Goal: Task Accomplishment & Management: Use online tool/utility

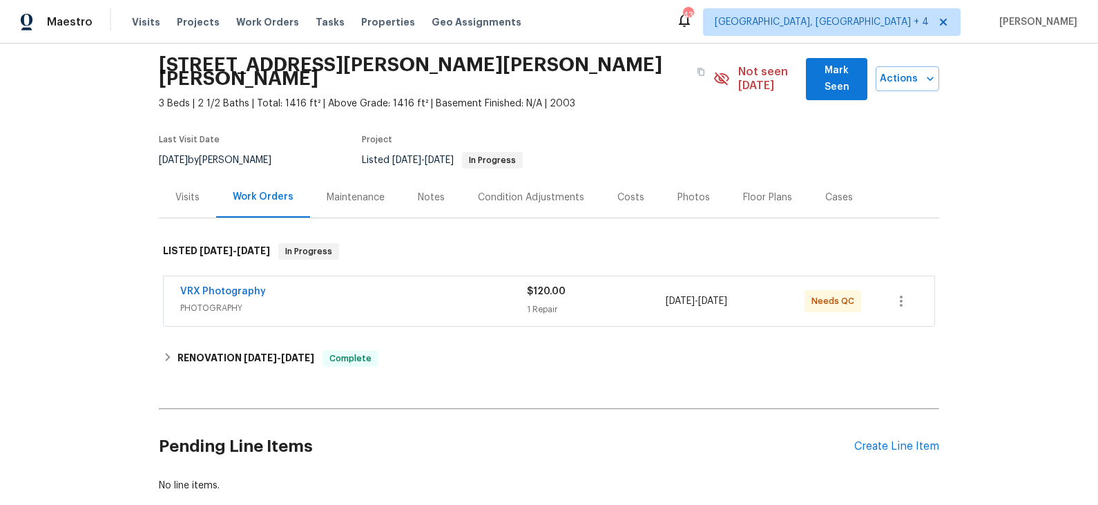
scroll to position [72, 0]
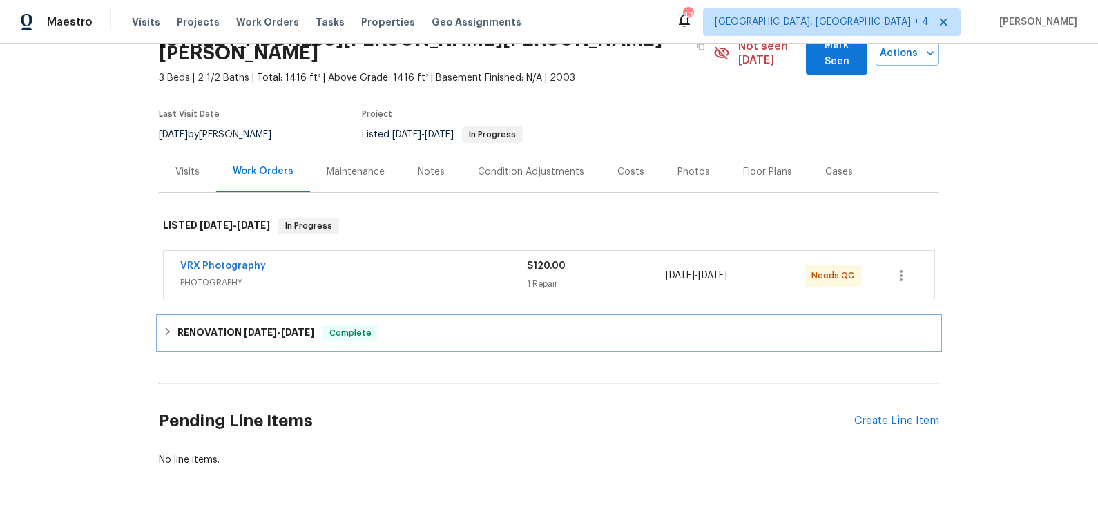
click at [412, 324] on div "RENOVATION 10/1/25 - 10/11/25 Complete" at bounding box center [549, 332] width 772 height 17
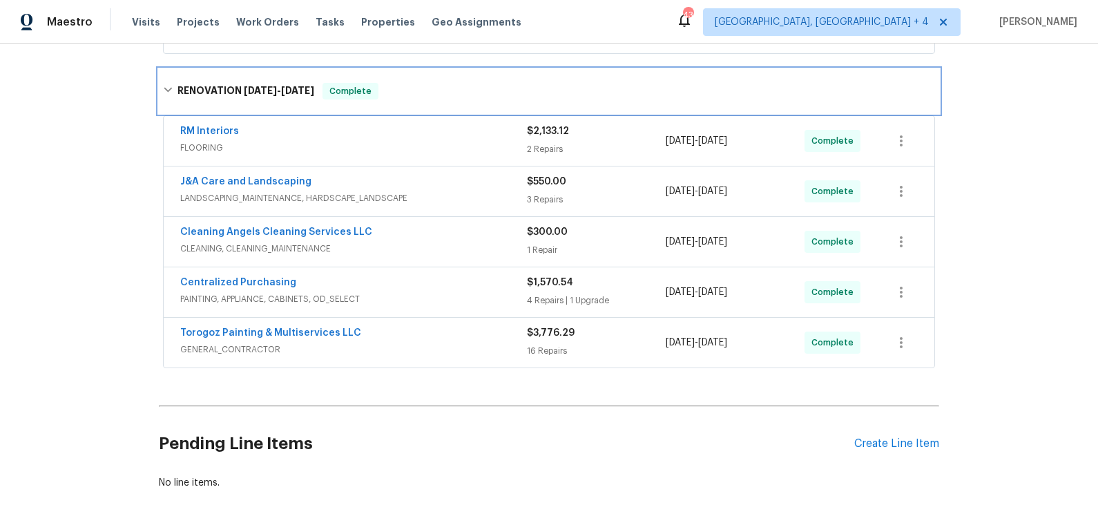
scroll to position [320, 0]
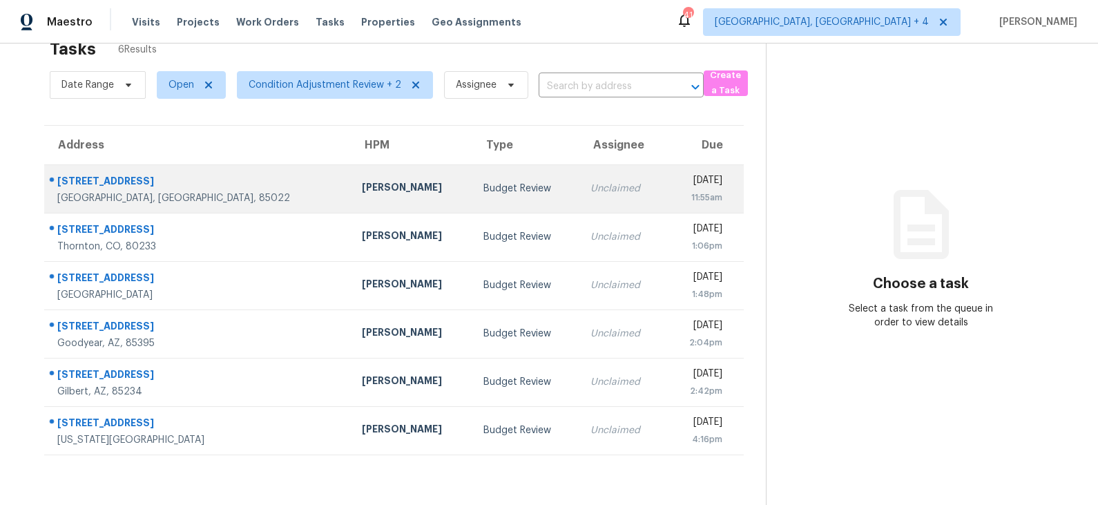
scroll to position [43, 0]
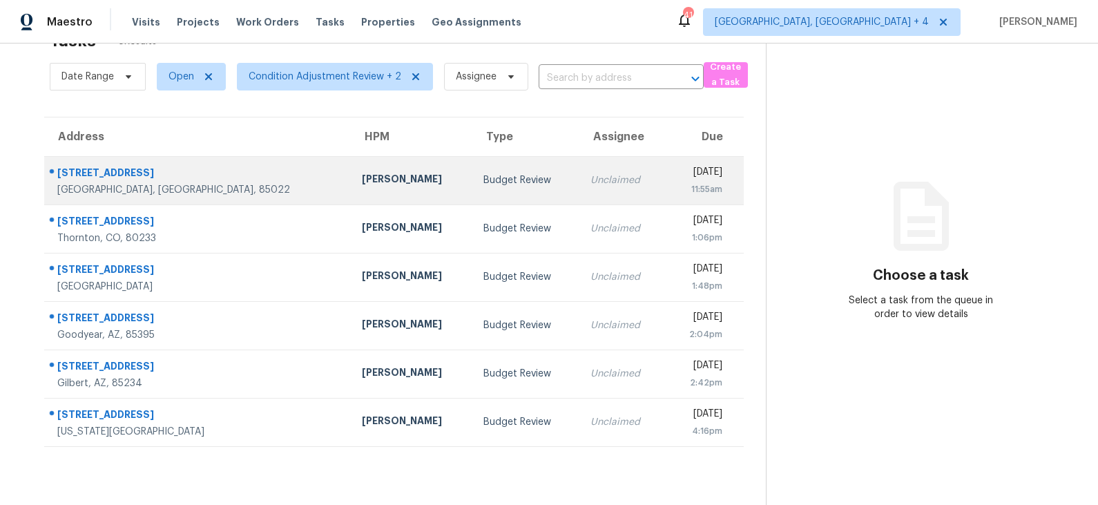
click at [362, 182] on div "Jeremy Van Kirk" at bounding box center [412, 180] width 100 height 17
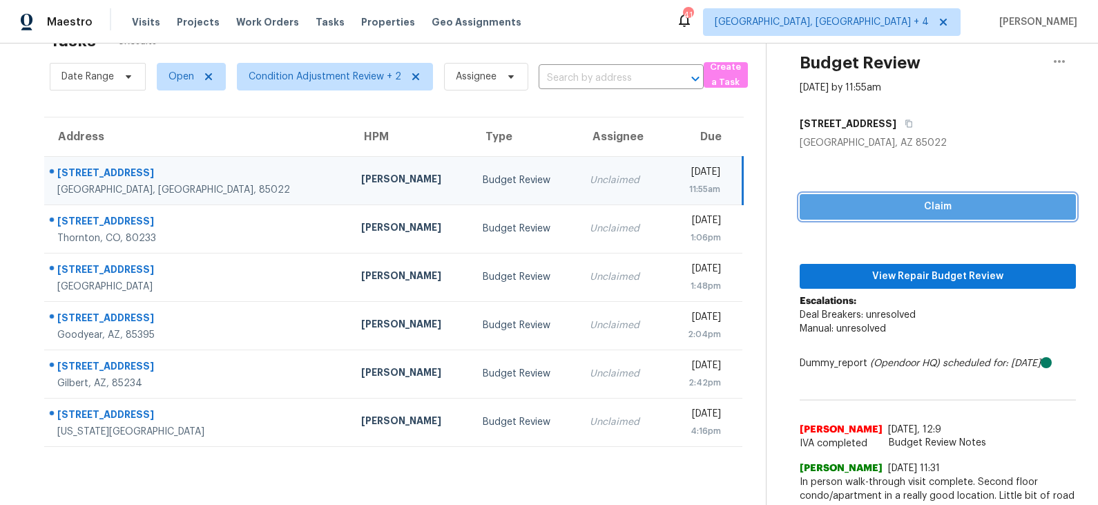
click at [892, 206] on span "Claim" at bounding box center [937, 206] width 254 height 17
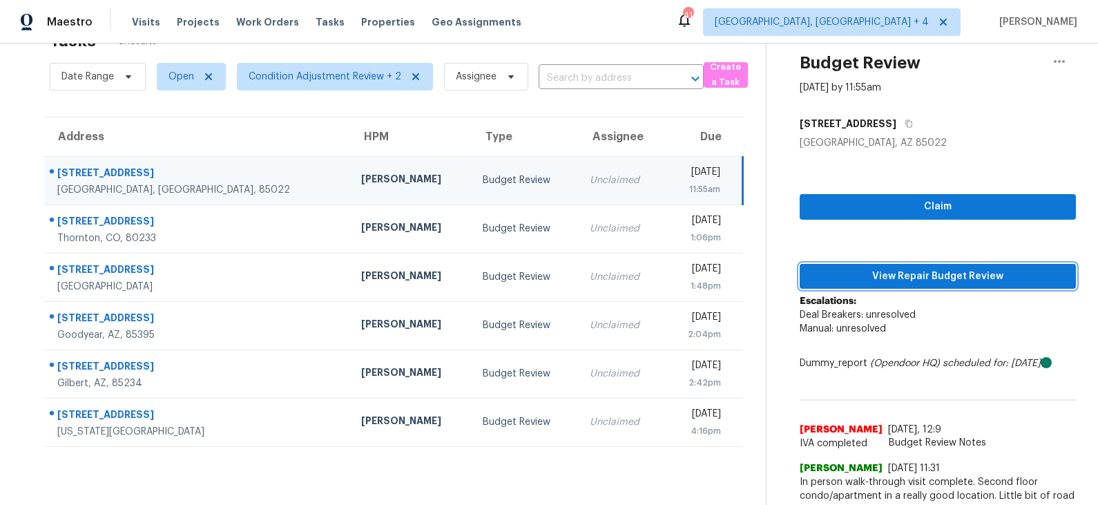
click at [887, 280] on span "View Repair Budget Review" at bounding box center [937, 276] width 254 height 17
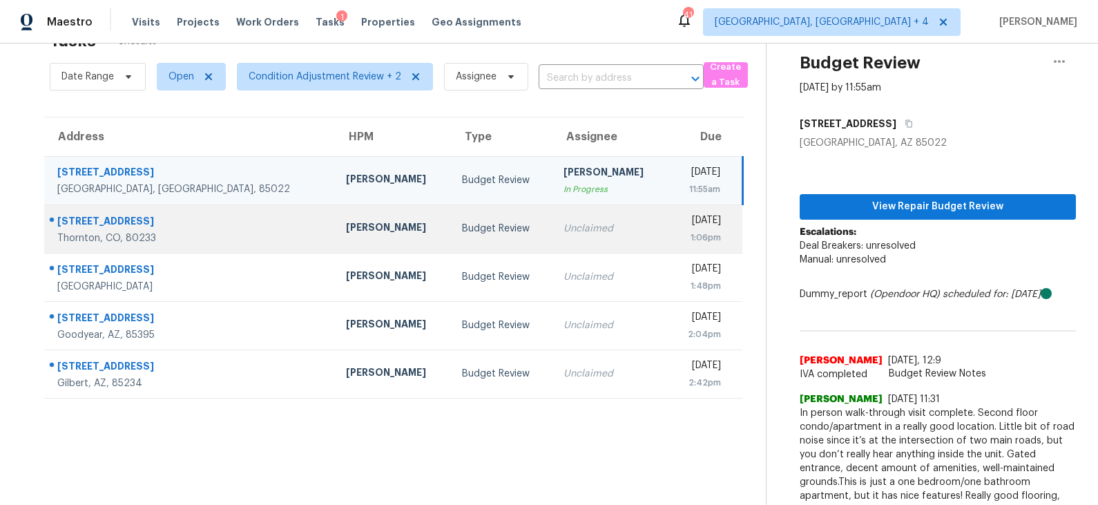
click at [451, 236] on td "Budget Review" at bounding box center [501, 228] width 101 height 48
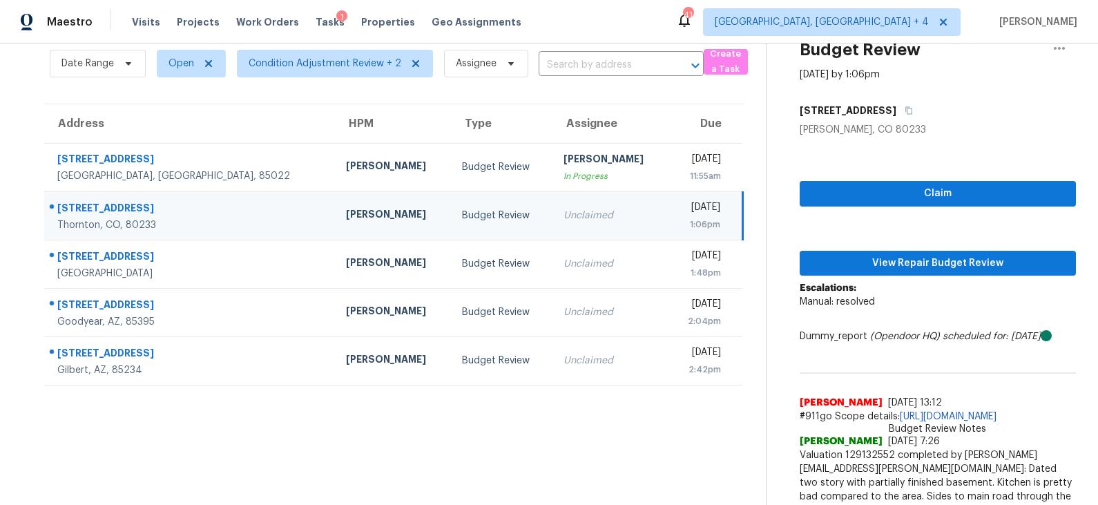
scroll to position [41, 0]
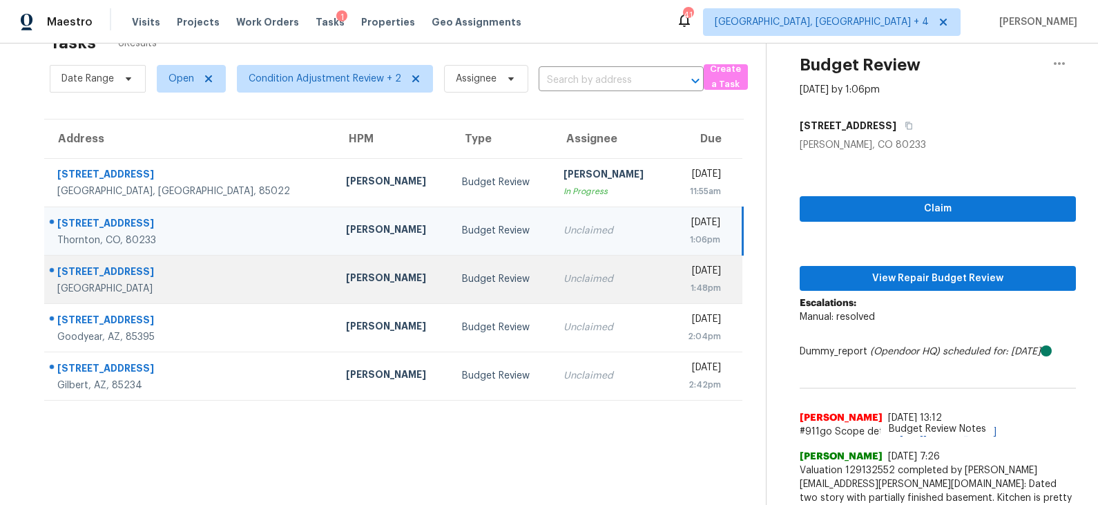
click at [552, 285] on td "Unclaimed" at bounding box center [610, 279] width 116 height 48
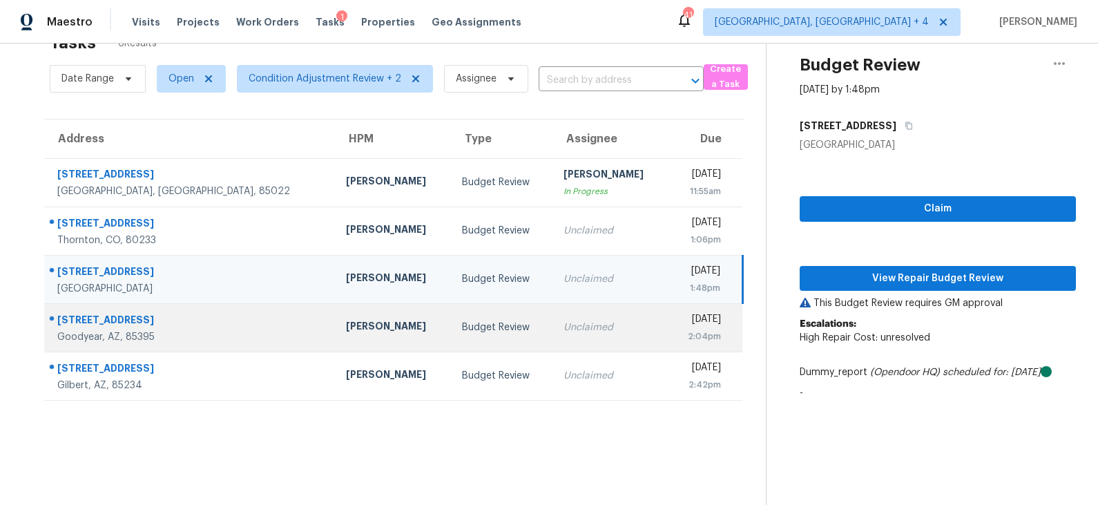
click at [451, 331] on td "Budget Review" at bounding box center [501, 327] width 101 height 48
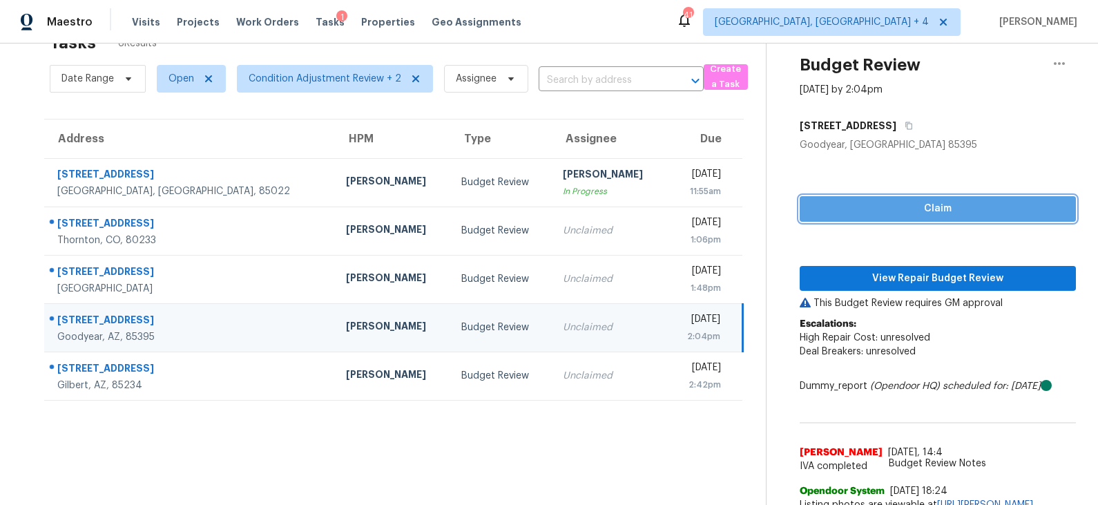
click at [910, 205] on span "Claim" at bounding box center [937, 208] width 254 height 17
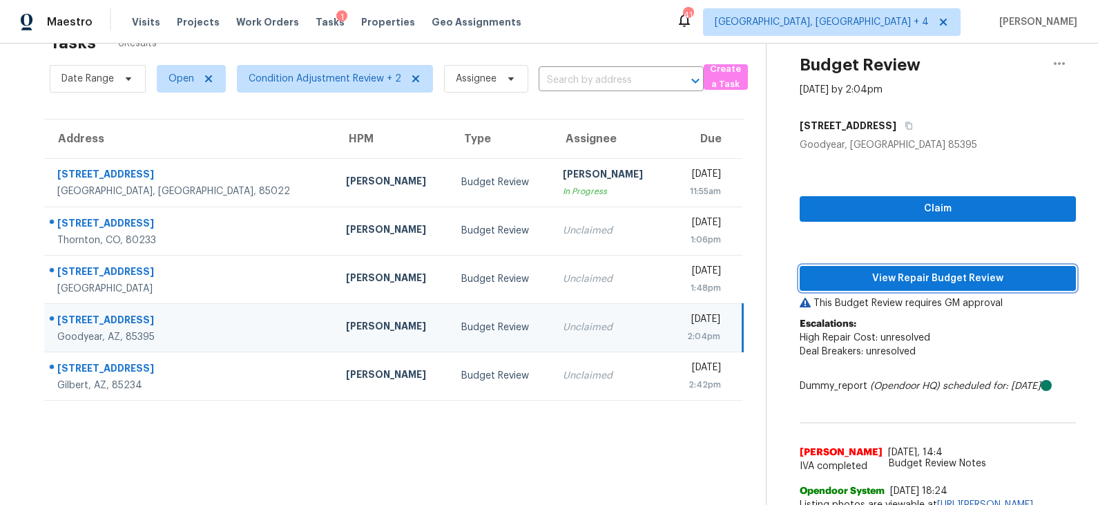
click at [899, 266] on button "View Repair Budget Review" at bounding box center [937, 279] width 276 height 26
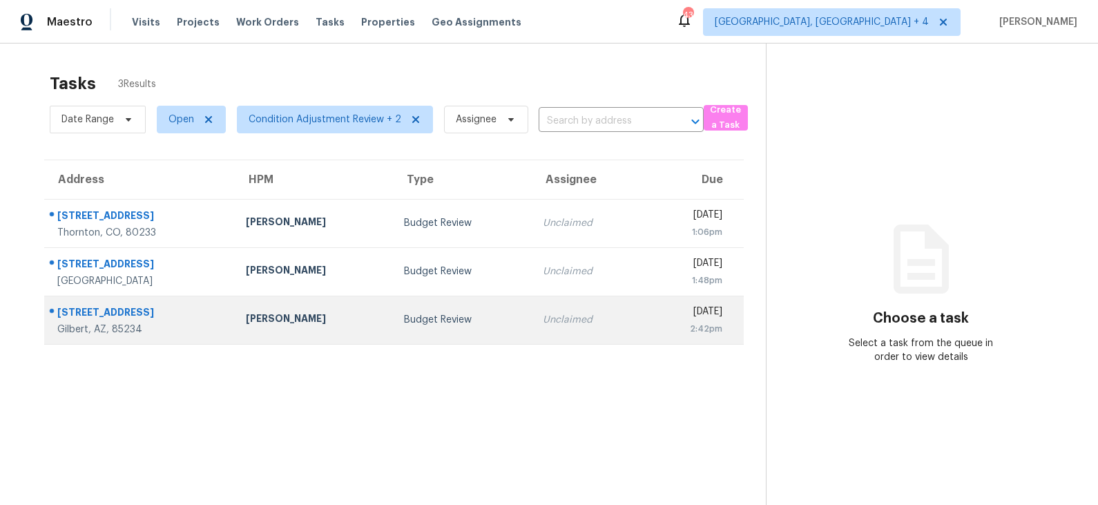
click at [400, 311] on td "Budget Review" at bounding box center [462, 319] width 139 height 48
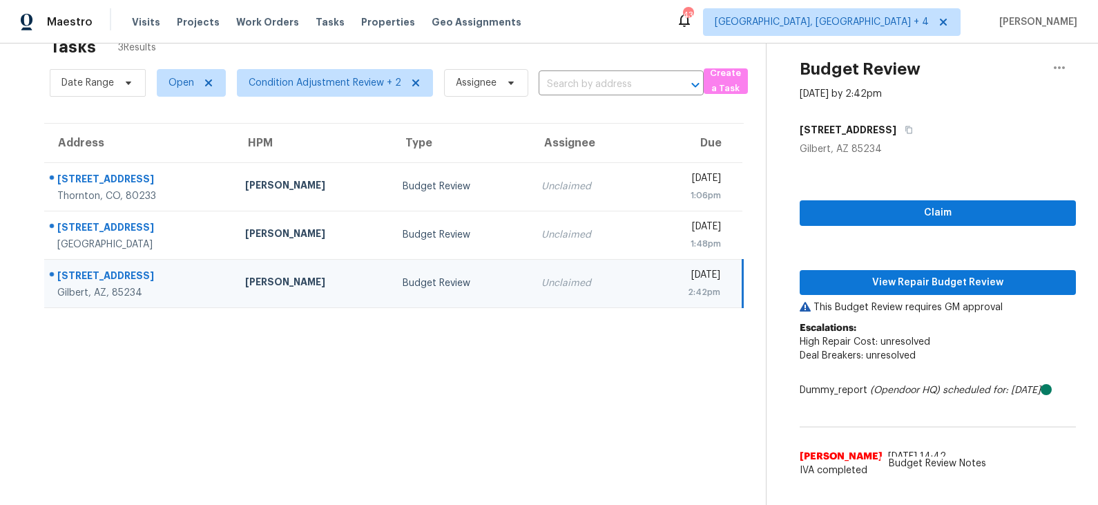
scroll to position [43, 0]
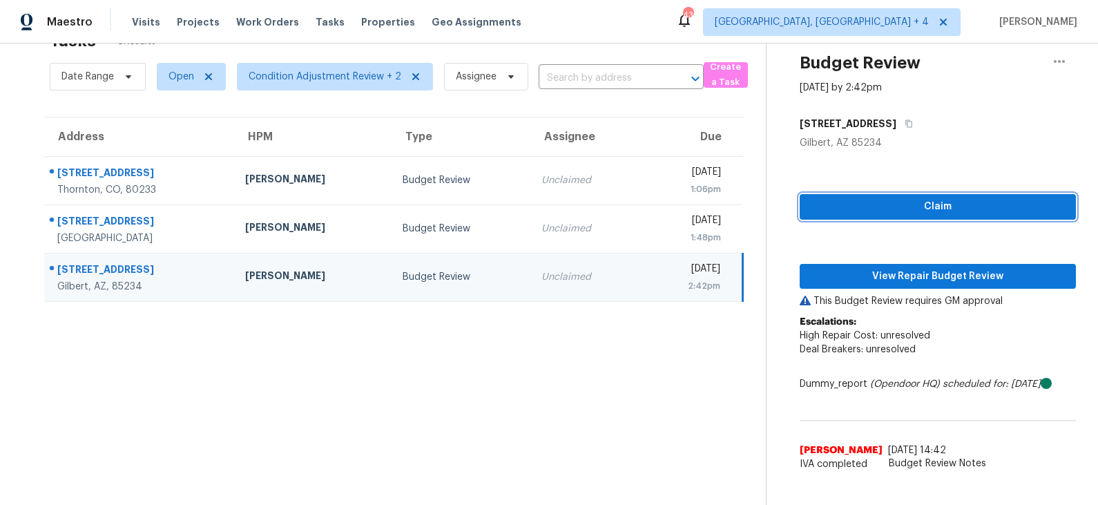
click at [879, 204] on span "Claim" at bounding box center [937, 206] width 254 height 17
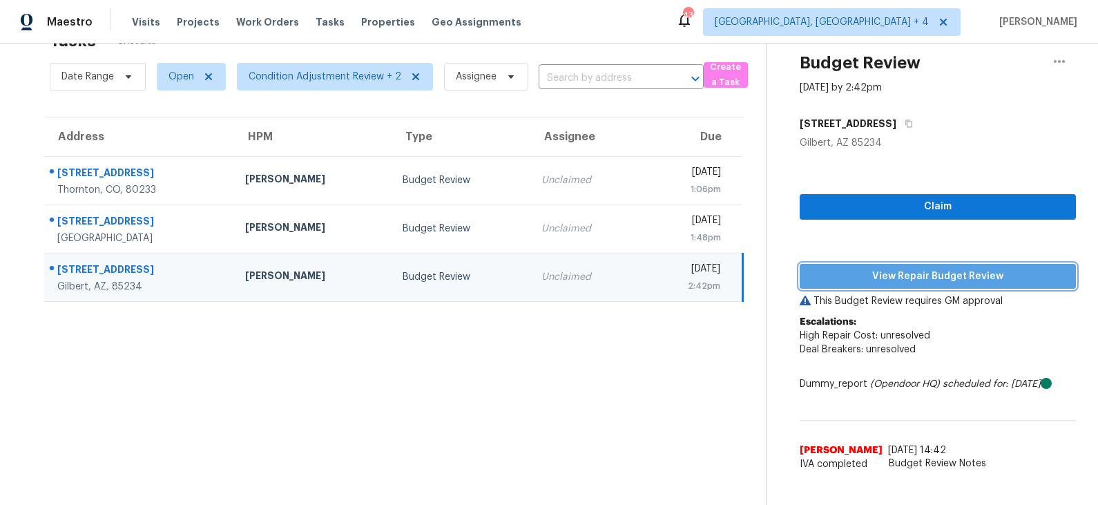
click at [885, 273] on span "View Repair Budget Review" at bounding box center [937, 276] width 254 height 17
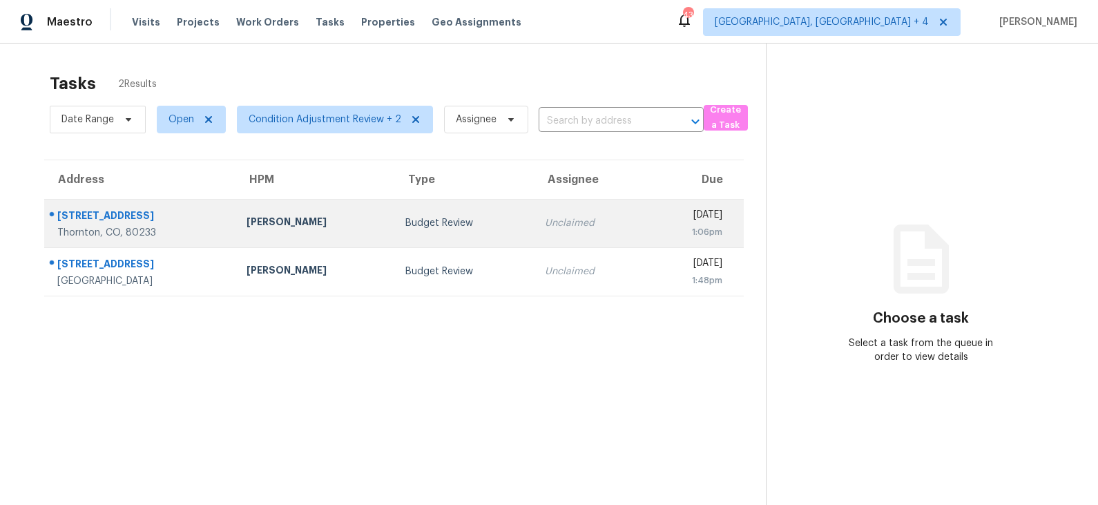
click at [338, 230] on div "[PERSON_NAME]" at bounding box center [314, 223] width 137 height 17
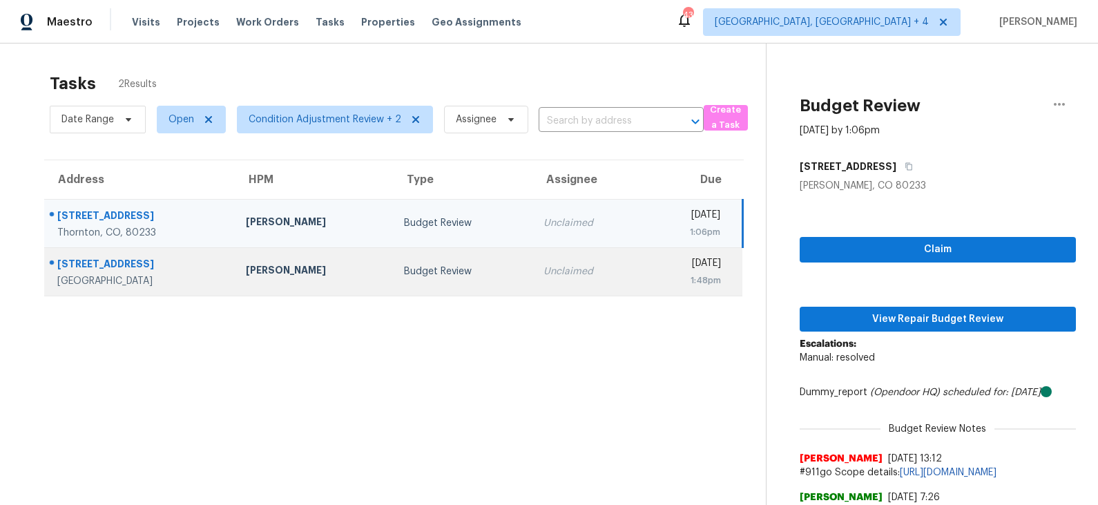
click at [404, 269] on div "Budget Review" at bounding box center [462, 271] width 117 height 14
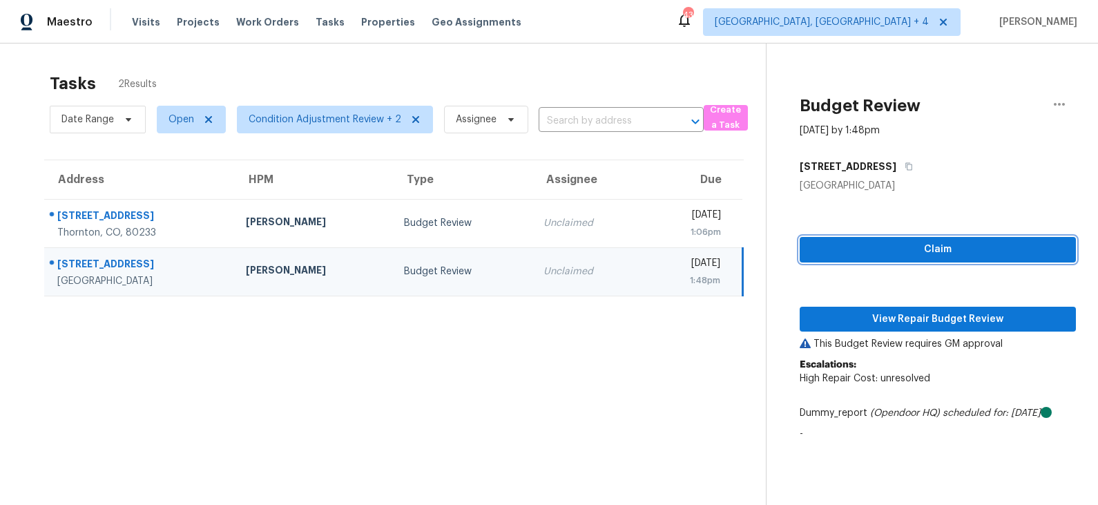
click at [867, 256] on span "Claim" at bounding box center [937, 249] width 254 height 17
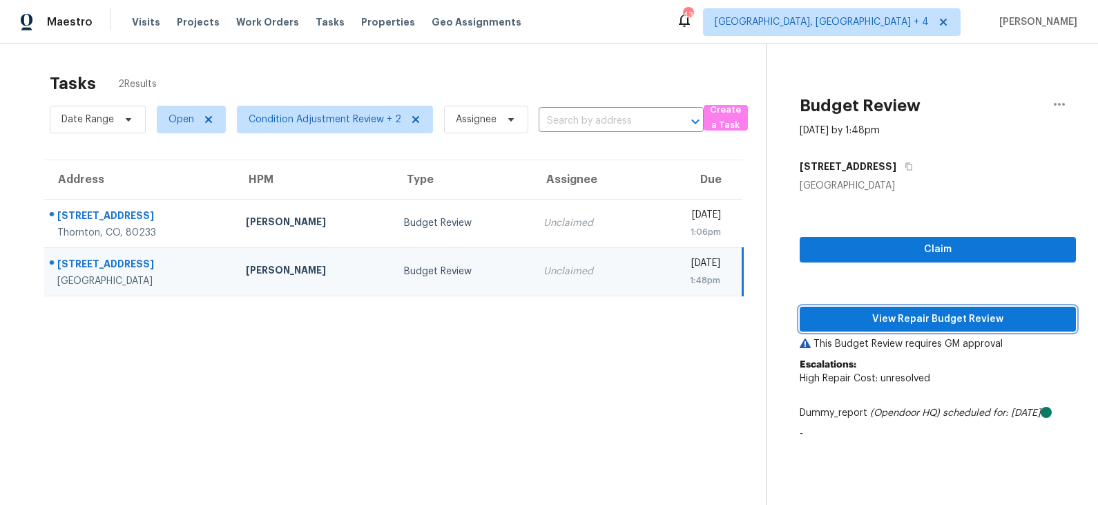
click at [861, 313] on span "View Repair Budget Review" at bounding box center [937, 319] width 254 height 17
